Goal: Task Accomplishment & Management: Complete application form

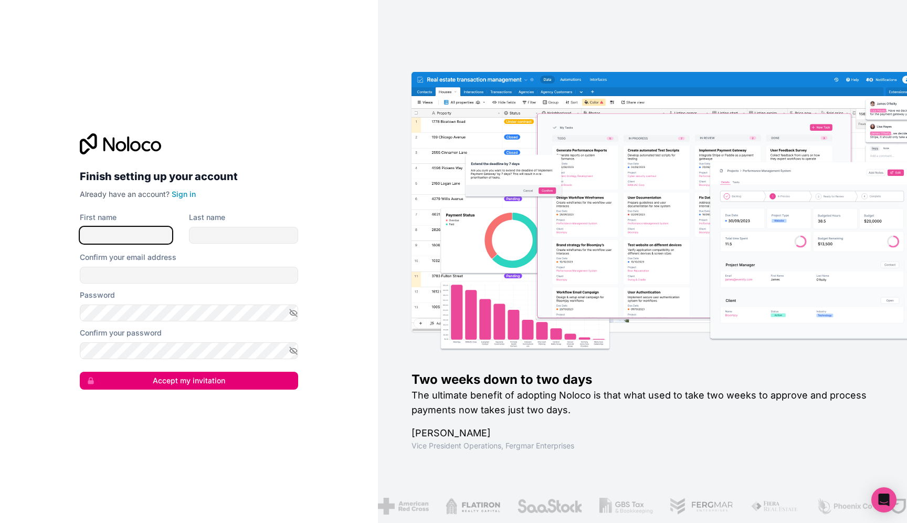
click at [154, 240] on input "First name" at bounding box center [126, 235] width 92 height 17
click at [192, 193] on link "Sign in" at bounding box center [184, 194] width 24 height 9
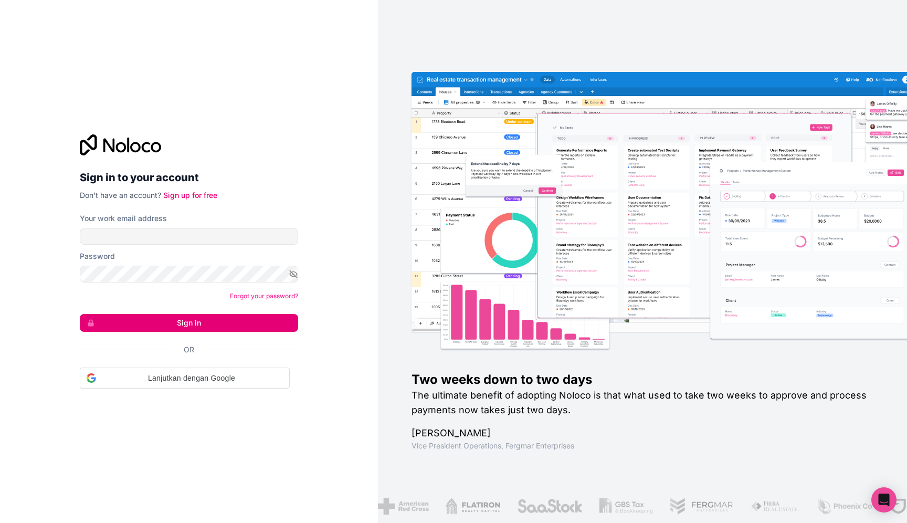
click at [216, 247] on form "Your work email address Password Forgot your password? Sign in Or Lanjutkan den…" at bounding box center [189, 300] width 218 height 175
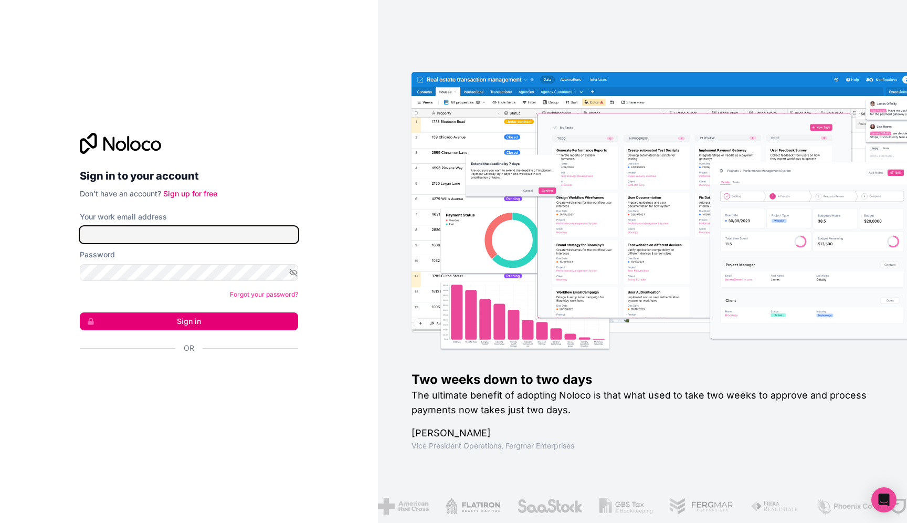
click at [227, 238] on input "Your work email address" at bounding box center [189, 234] width 218 height 17
type input "[DOMAIN_NAME][EMAIL_ADDRESS][DOMAIN_NAME]"
click at [296, 269] on icon "button" at bounding box center [293, 272] width 9 height 9
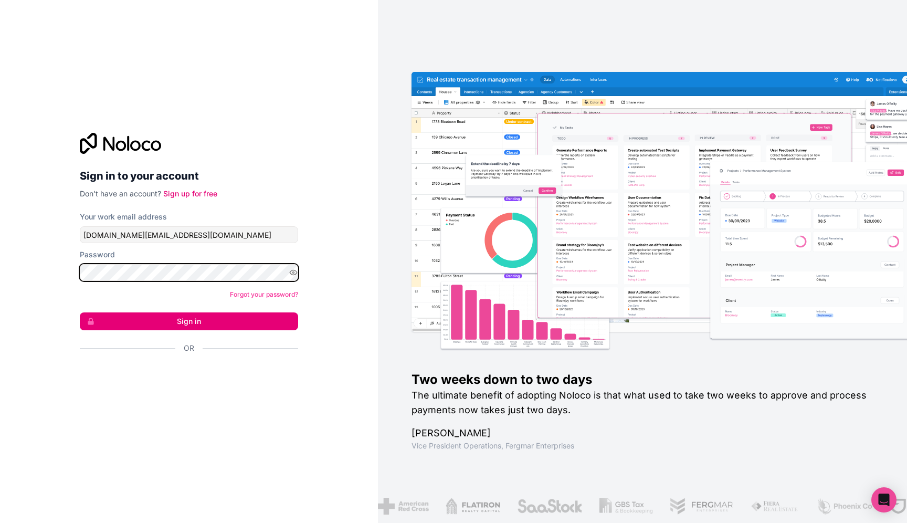
click at [83, 264] on div "Password" at bounding box center [189, 264] width 218 height 31
